Goal: Task Accomplishment & Management: Manage account settings

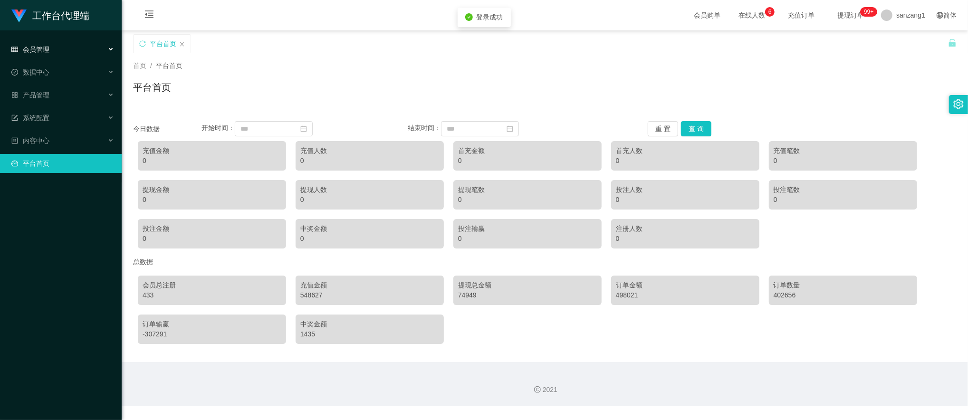
click at [64, 48] on div "会员管理" at bounding box center [61, 49] width 122 height 19
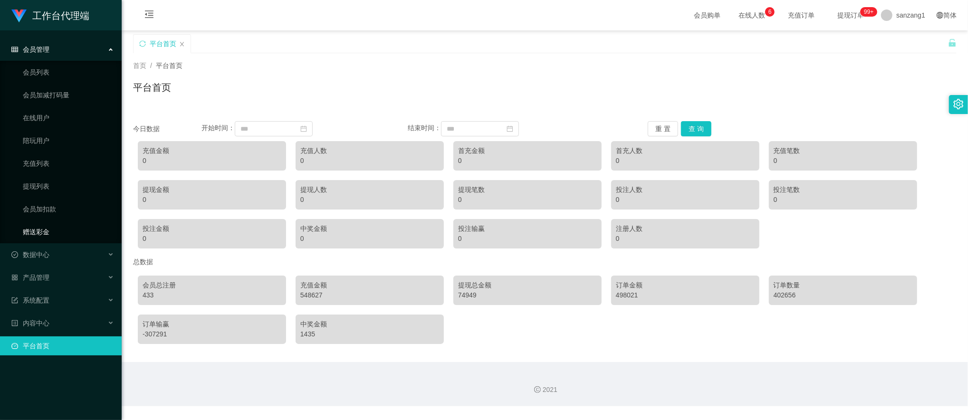
click at [33, 230] on link "赠送彩金" at bounding box center [68, 231] width 91 height 19
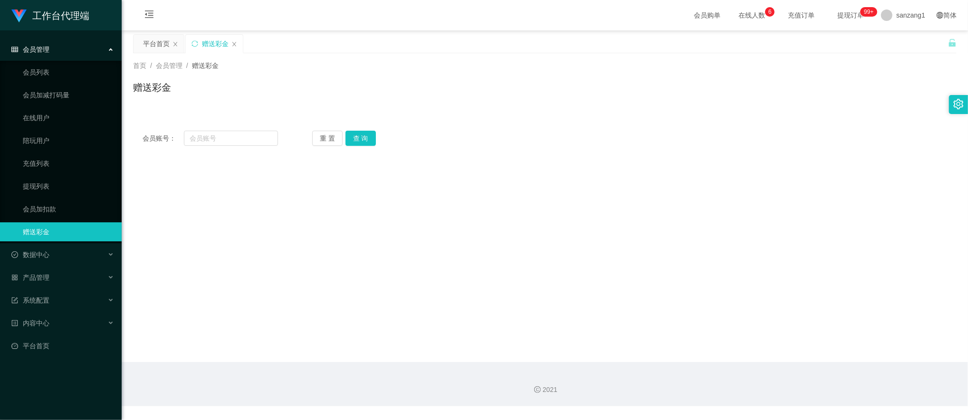
click at [42, 53] on span "会员管理" at bounding box center [30, 50] width 38 height 8
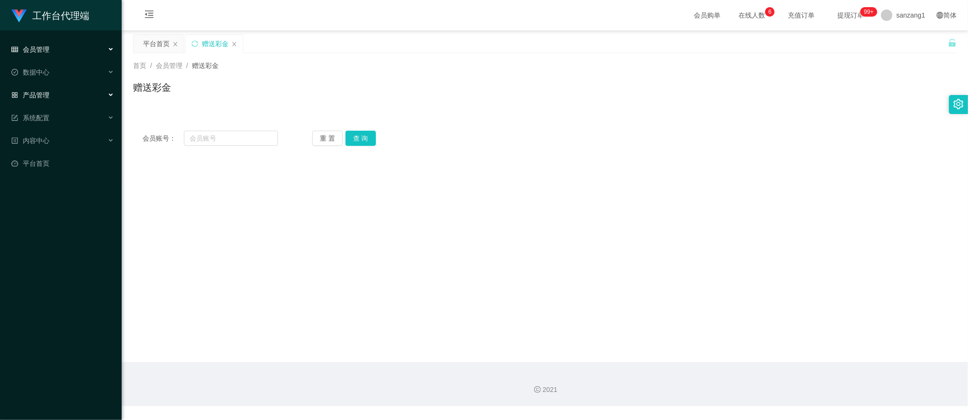
click at [46, 97] on div "产品管理" at bounding box center [61, 94] width 122 height 19
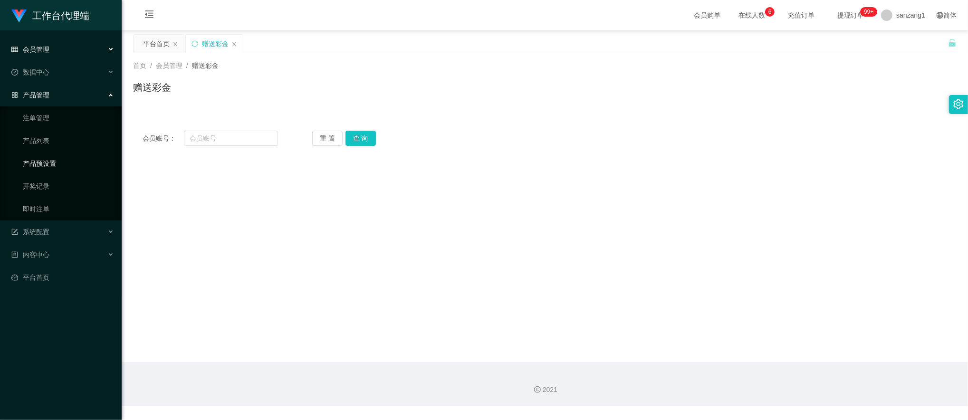
click at [42, 162] on link "产品预设置" at bounding box center [68, 163] width 91 height 19
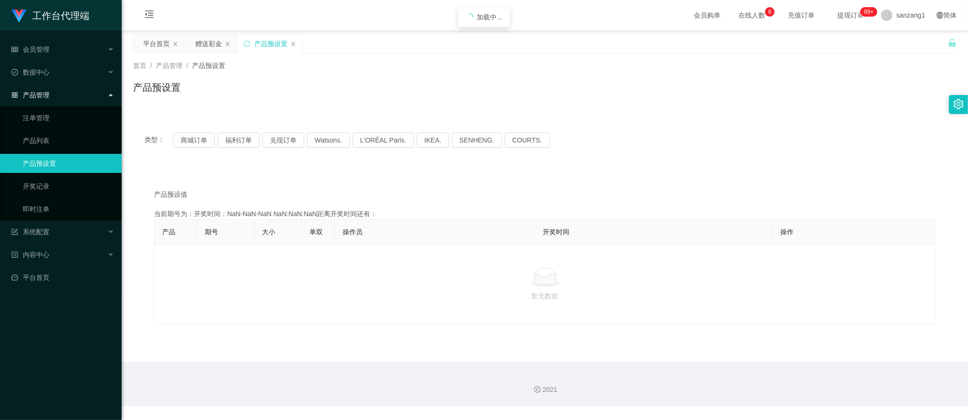
click at [48, 95] on span "产品管理" at bounding box center [30, 95] width 38 height 8
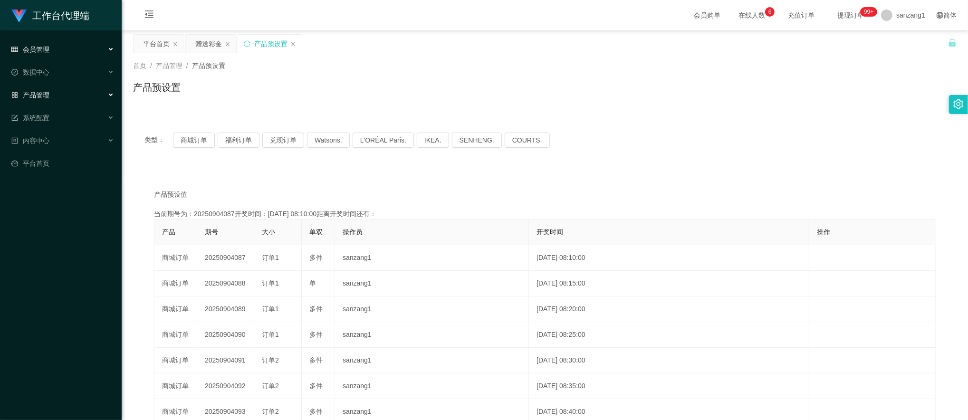
click at [43, 50] on span "会员管理" at bounding box center [30, 50] width 38 height 8
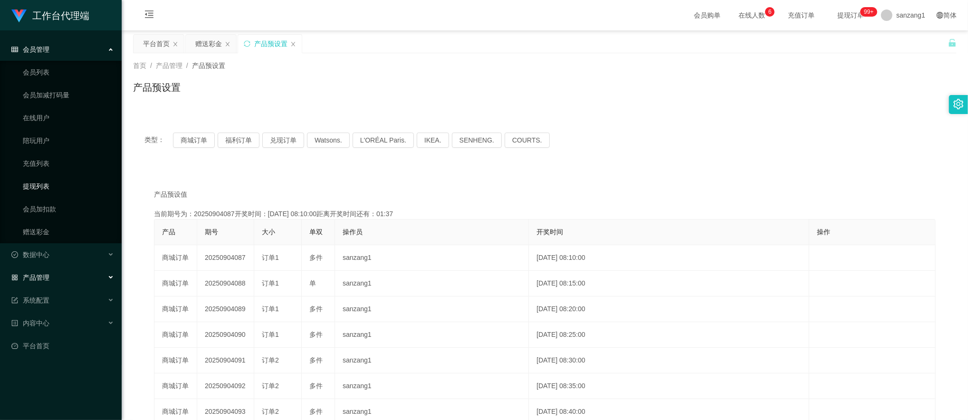
click at [36, 184] on link "提现列表" at bounding box center [68, 186] width 91 height 19
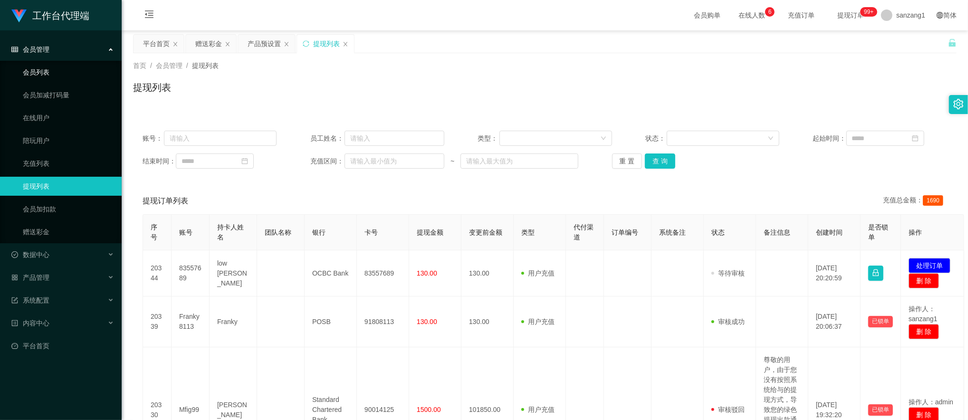
click at [44, 71] on link "会员列表" at bounding box center [68, 72] width 91 height 19
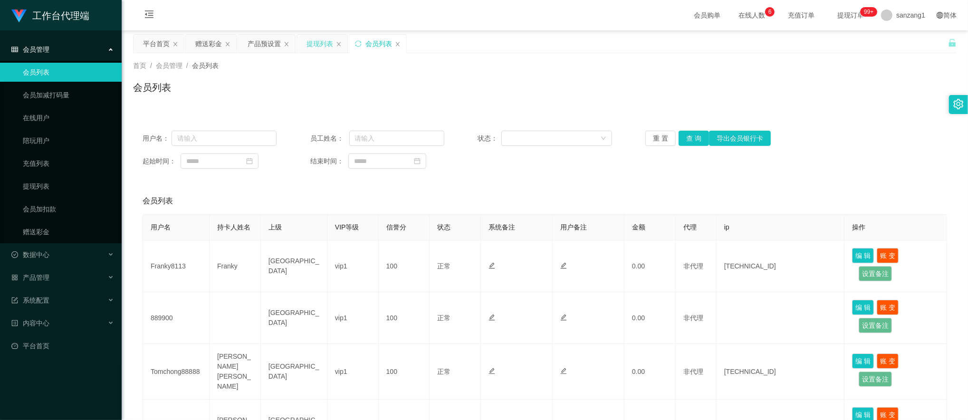
click at [312, 42] on div "提现列表" at bounding box center [319, 44] width 27 height 18
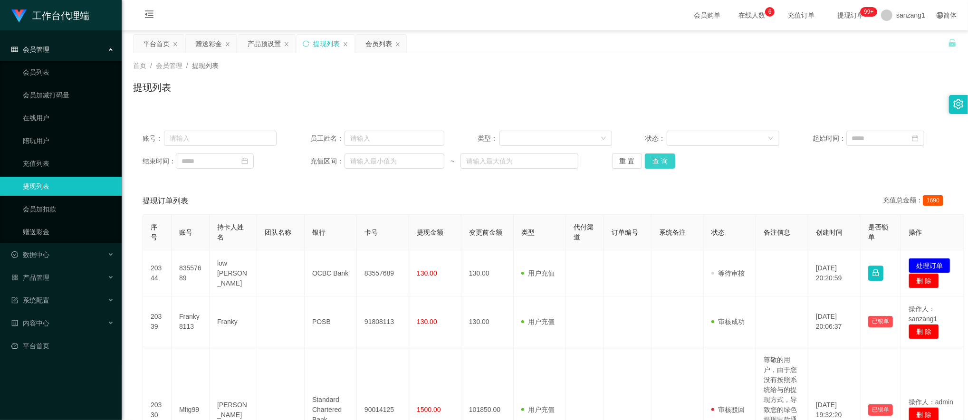
click at [660, 158] on button "查 询" at bounding box center [660, 160] width 30 height 15
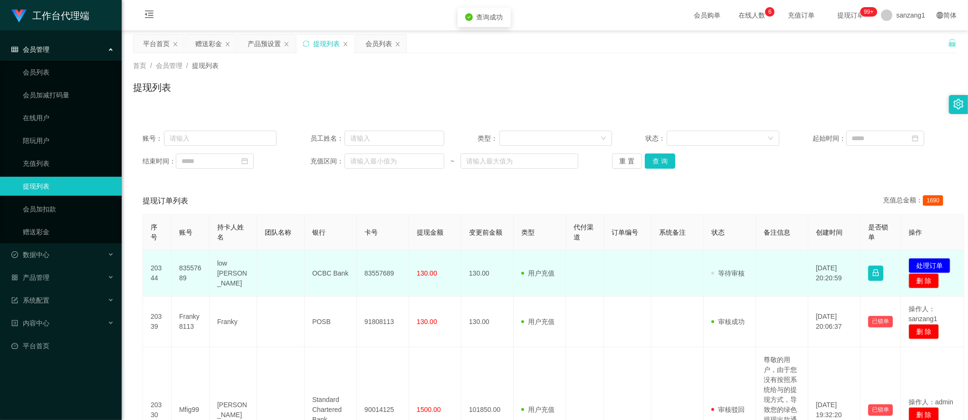
click at [367, 274] on td "83557689" at bounding box center [383, 273] width 52 height 46
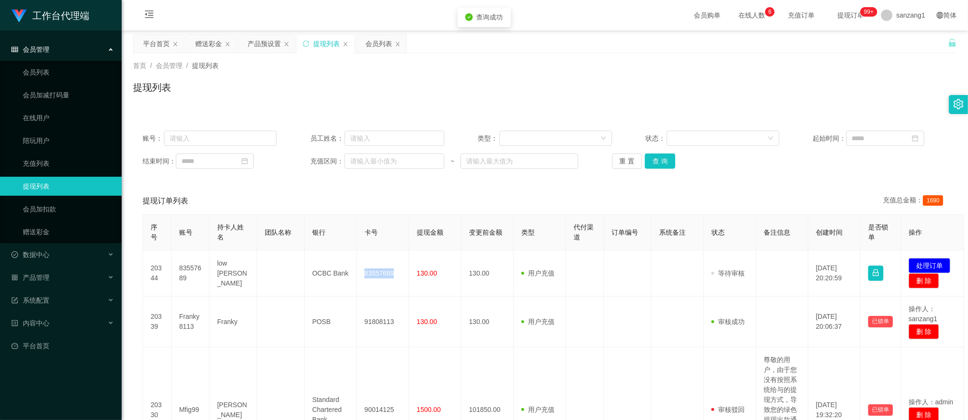
copy td "83557689"
click at [838, 69] on div "首页 / 会员管理 / 提现列表 /" at bounding box center [544, 66] width 823 height 10
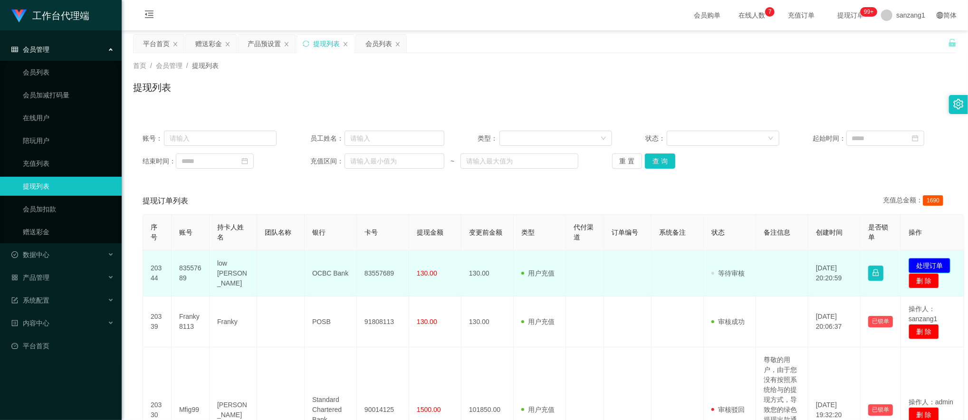
click at [923, 266] on button "处理订单" at bounding box center [929, 265] width 42 height 15
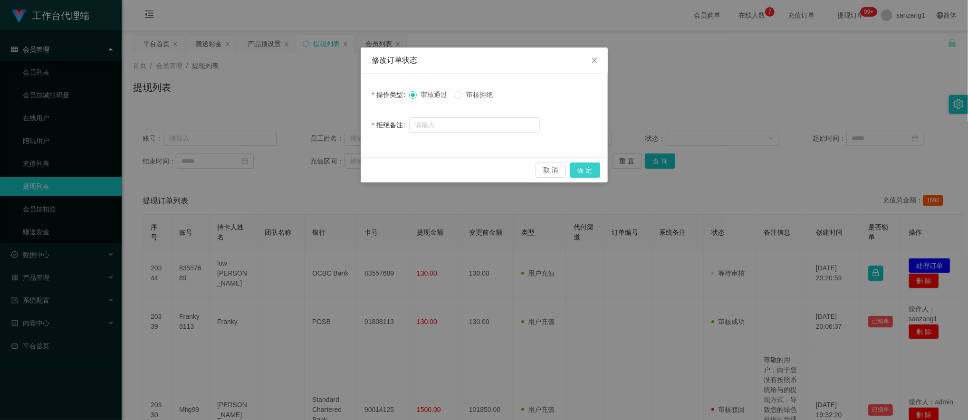
click at [598, 174] on button "确 定" at bounding box center [585, 169] width 30 height 15
